Goal: Task Accomplishment & Management: Manage account settings

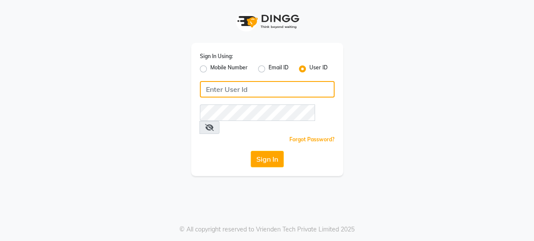
type input "8668339054"
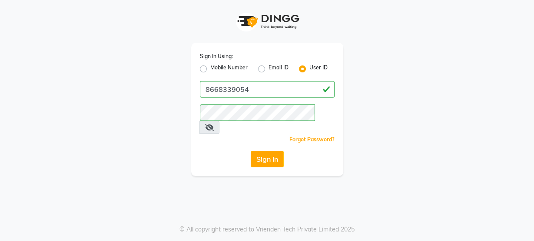
click at [222, 65] on label "Mobile Number" at bounding box center [228, 69] width 37 height 10
click at [216, 65] on input "Mobile Number" at bounding box center [213, 67] width 6 height 6
radio input "true"
radio input "false"
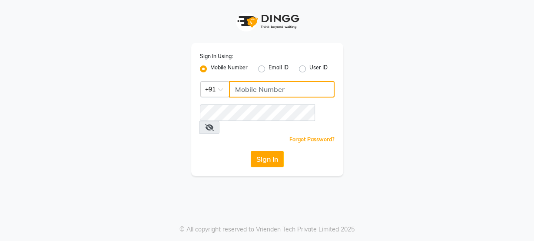
click at [259, 88] on input "Username" at bounding box center [281, 89] width 105 height 16
type input "8484868859"
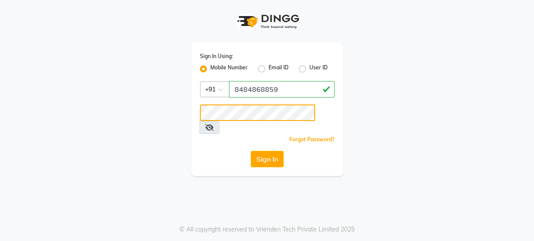
click at [151, 135] on div "Sign In Using: Mobile Number Email ID User ID Country Code × [PHONE_NUMBER] Rem…" at bounding box center [267, 88] width 495 height 176
click at [135, 169] on div "Sign In Using: Mobile Number Email ID User ID Country Code × [PHONE_NUMBER] Rem…" at bounding box center [267, 120] width 534 height 241
click at [264, 151] on button "Sign In" at bounding box center [266, 159] width 33 height 16
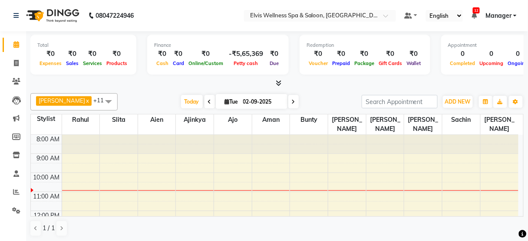
click at [100, 103] on span at bounding box center [108, 101] width 17 height 16
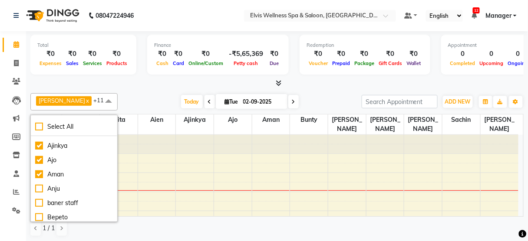
scroll to position [184, 0]
click at [69, 155] on div "Ajo" at bounding box center [74, 159] width 78 height 9
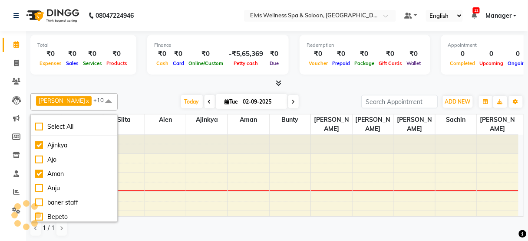
checkbox input "false"
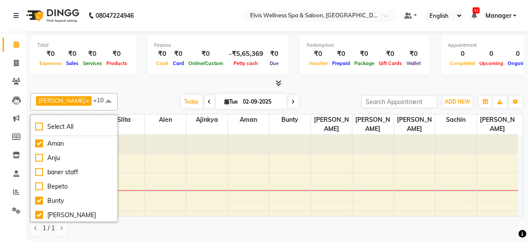
scroll to position [218, 0]
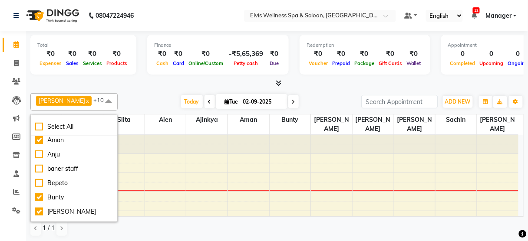
click at [69, 155] on div "Anju" at bounding box center [74, 154] width 78 height 9
checkbox input "true"
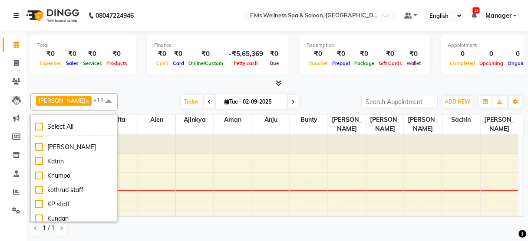
scroll to position [312, 0]
click at [59, 158] on div "Katrin" at bounding box center [74, 161] width 78 height 9
checkbox input "true"
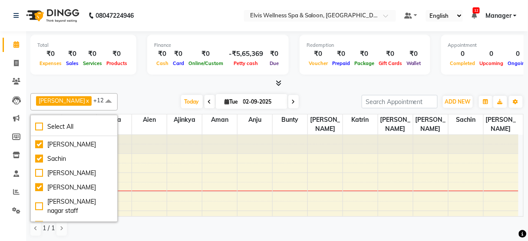
click at [59, 158] on div "Sachin" at bounding box center [74, 159] width 78 height 9
checkbox input "false"
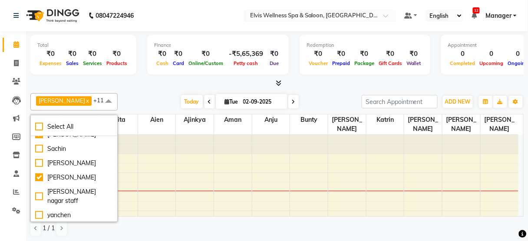
scroll to position [482, 0]
click at [58, 175] on div "[PERSON_NAME]" at bounding box center [74, 176] width 78 height 9
checkbox input "false"
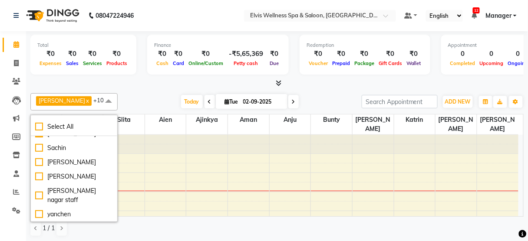
click at [105, 109] on div "[PERSON_NAME] x [PERSON_NAME] x [PERSON_NAME] x slita x Aien x Bunty x Rahul x …" at bounding box center [276, 101] width 493 height 17
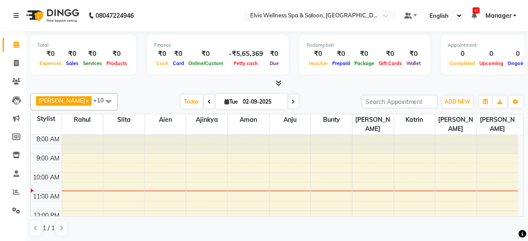
click at [204, 101] on span at bounding box center [209, 101] width 10 height 13
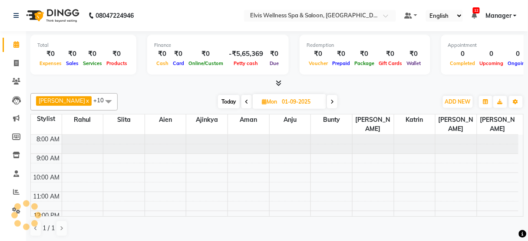
scroll to position [38, 0]
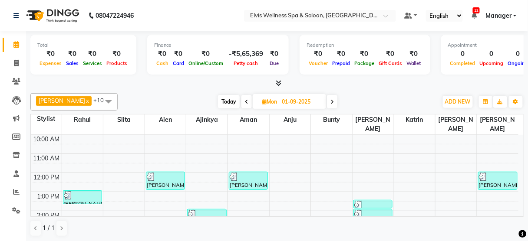
click at [241, 97] on span at bounding box center [246, 101] width 10 height 13
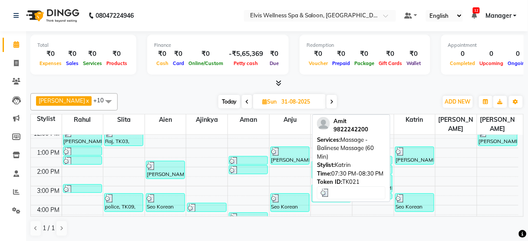
scroll to position [80, 0]
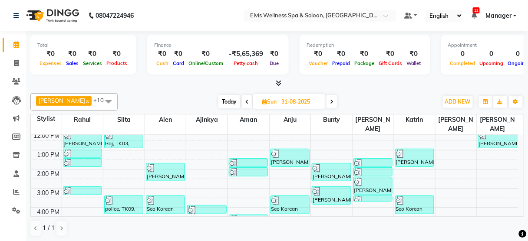
click at [218, 105] on span "Today" at bounding box center [229, 101] width 22 height 13
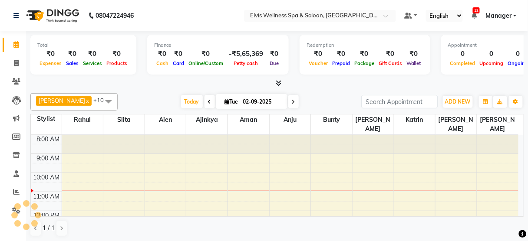
scroll to position [38, 0]
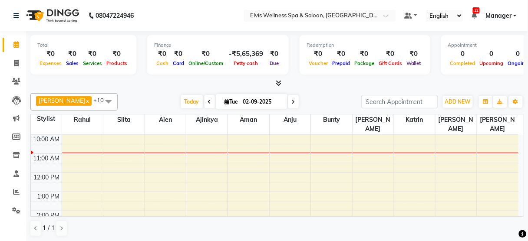
click at [204, 103] on span at bounding box center [209, 101] width 10 height 13
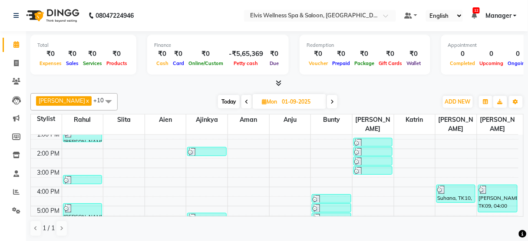
scroll to position [171, 0]
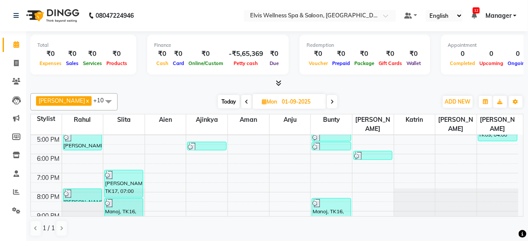
click at [218, 101] on span "Today" at bounding box center [229, 101] width 22 height 13
type input "02-09-2025"
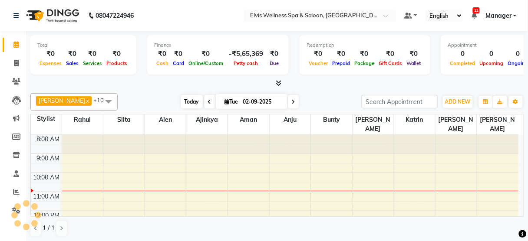
scroll to position [57, 0]
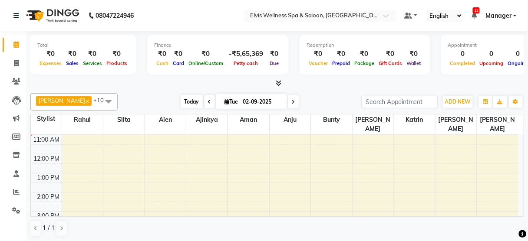
click at [225, 101] on icon at bounding box center [227, 102] width 5 height 6
select select "9"
select select "2025"
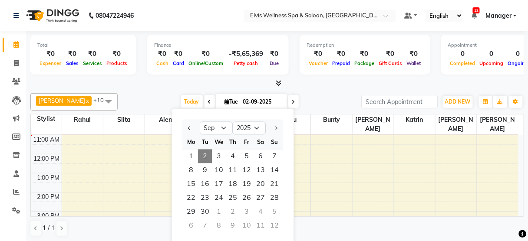
click at [167, 85] on div at bounding box center [276, 83] width 493 height 9
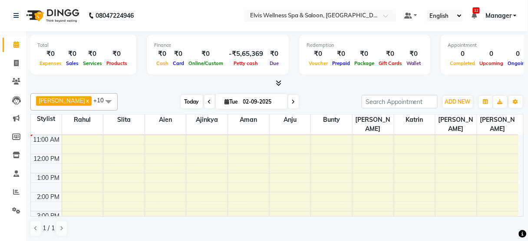
click at [184, 98] on span "Today" at bounding box center [192, 101] width 22 height 13
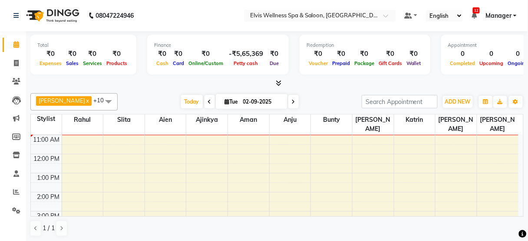
click at [204, 99] on span at bounding box center [209, 101] width 10 height 13
type input "01-09-2025"
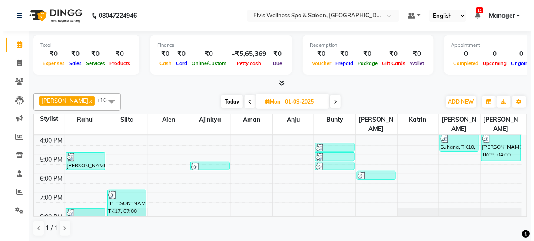
scroll to position [151, 0]
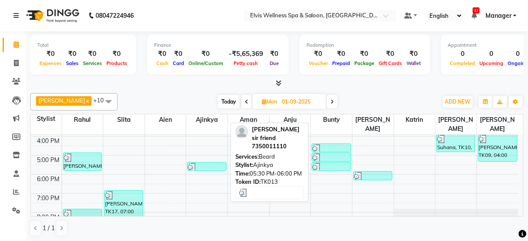
click at [212, 163] on div at bounding box center [206, 167] width 37 height 9
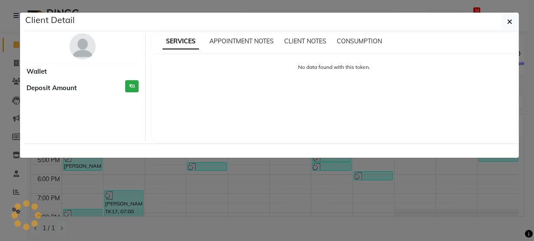
select select "3"
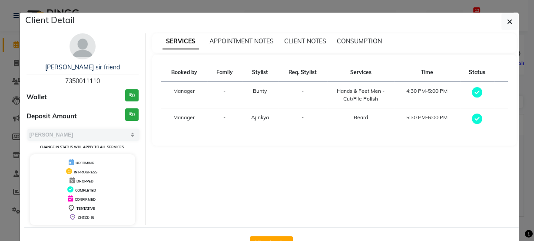
scroll to position [28, 0]
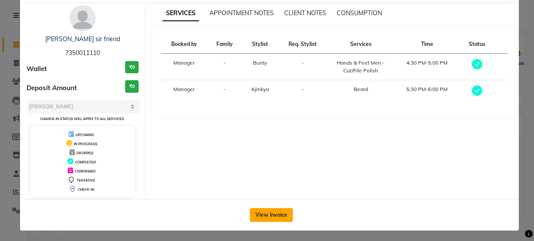
click at [272, 217] on button "View Invoice" at bounding box center [271, 215] width 43 height 14
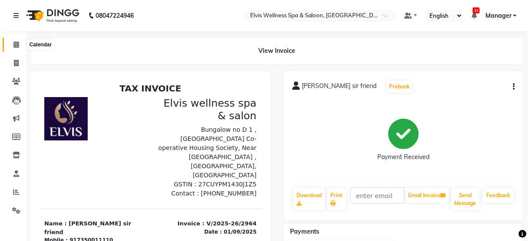
click at [13, 45] on icon at bounding box center [16, 44] width 6 height 7
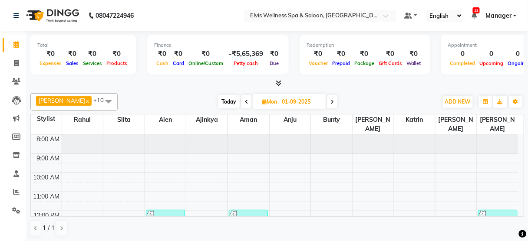
click at [218, 102] on span "Today" at bounding box center [229, 101] width 22 height 13
type input "02-09-2025"
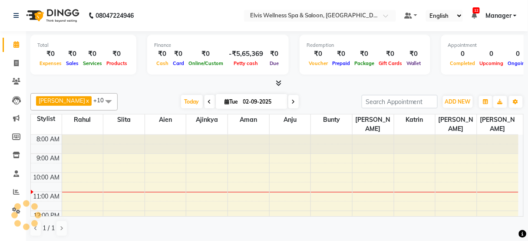
scroll to position [57, 0]
